Goal: Transaction & Acquisition: Obtain resource

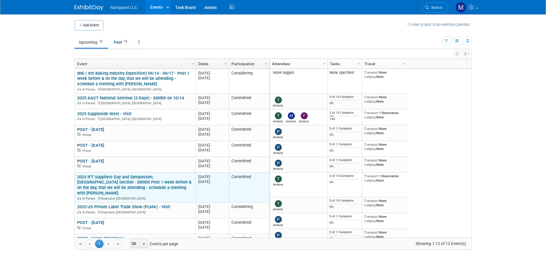
click at [143, 183] on link "2025 IFT Suppliers Day and Symposium, [GEOGRAPHIC_DATA] Section - Exhibit Post …" at bounding box center [134, 186] width 114 height 22
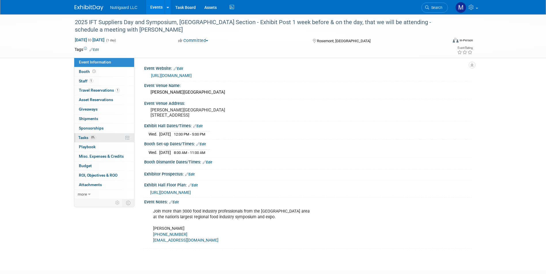
click at [79, 137] on span "Tasks 0%" at bounding box center [87, 138] width 18 height 5
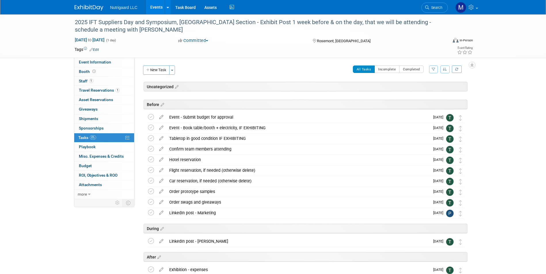
click at [88, 4] on link at bounding box center [93, 5] width 36 height 5
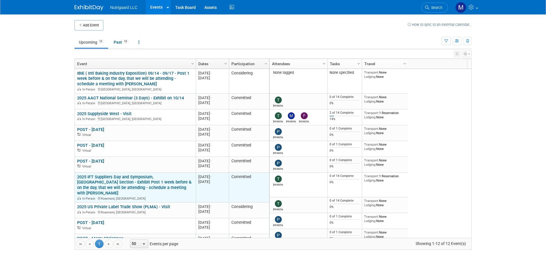
click at [122, 182] on link "2025 IFT Suppliers Day and Symposium, [GEOGRAPHIC_DATA] Section - Exhibit Post …" at bounding box center [134, 186] width 114 height 22
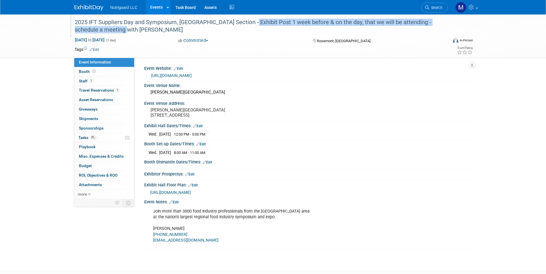
drag, startPoint x: 245, startPoint y: 22, endPoint x: 248, endPoint y: 31, distance: 8.9
click at [248, 31] on div "2025 IFT Suppliers Day and Symposium, [GEOGRAPHIC_DATA] Section - Exhibit Post …" at bounding box center [256, 26] width 366 height 18
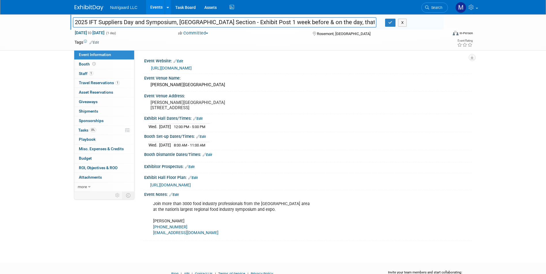
scroll to position [0, 99]
drag, startPoint x: 245, startPoint y: 22, endPoint x: 440, endPoint y: 27, distance: 194.9
click at [440, 27] on div "2025 IFT Suppliers Day and Symposium, Chicago Section - Exhibit Post 1 week bef…" at bounding box center [255, 23] width 375 height 9
type input "2025 IFT Suppliers Day and Symposium, Chicago Section - Exhibit"
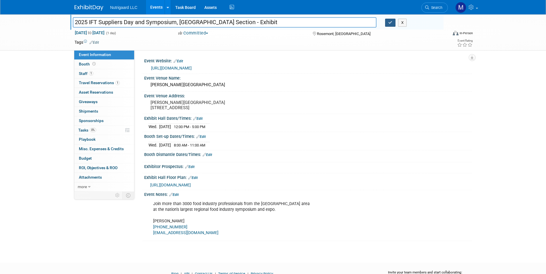
click at [391, 23] on icon "button" at bounding box center [390, 23] width 4 height 4
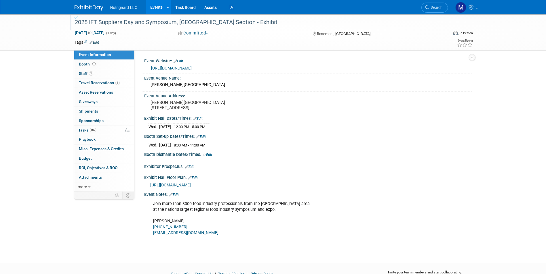
click at [81, 8] on img at bounding box center [89, 8] width 29 height 6
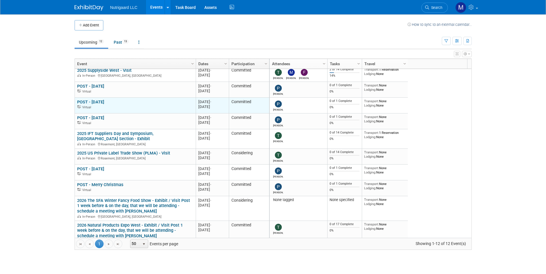
scroll to position [51, 0]
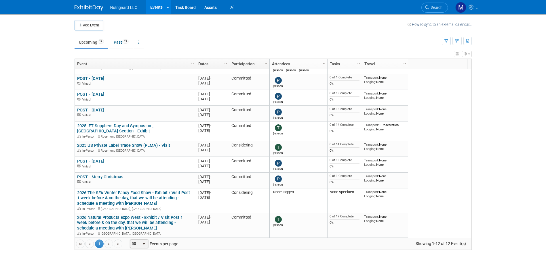
click at [143, 245] on span "select" at bounding box center [144, 244] width 5 height 5
click at [140, 237] on li "100" at bounding box center [139, 235] width 16 height 8
click at [140, 42] on link at bounding box center [139, 42] width 10 height 11
click at [142, 51] on link "All Events 25 Past and Upcoming" at bounding box center [157, 55] width 46 height 13
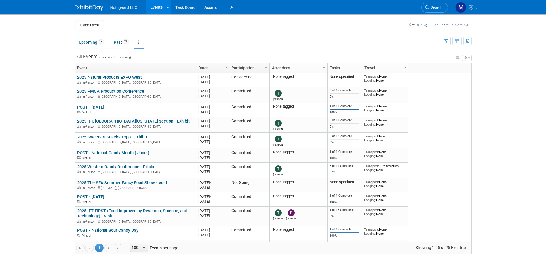
click at [141, 44] on link at bounding box center [139, 42] width 10 height 11
click at [142, 63] on link "Grouped Annually Events grouped by year" at bounding box center [157, 68] width 46 height 13
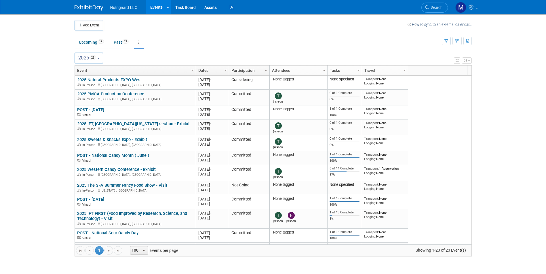
click at [469, 61] on icon "button" at bounding box center [469, 60] width 2 height 3
click at [141, 42] on link at bounding box center [139, 42] width 10 height 11
click at [144, 53] on link "All Events 25 Past and Upcoming" at bounding box center [157, 55] width 46 height 13
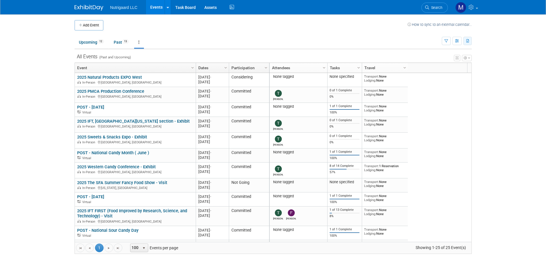
click at [468, 40] on icon "button" at bounding box center [467, 41] width 3 height 4
click at [427, 60] on link "Export All (25 Events)" at bounding box center [443, 59] width 48 height 8
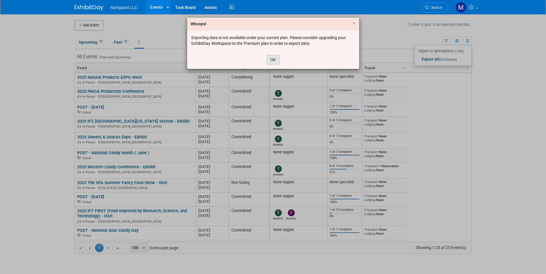
click at [275, 58] on button "OK" at bounding box center [272, 60] width 13 height 10
